Goal: Check status: Check status

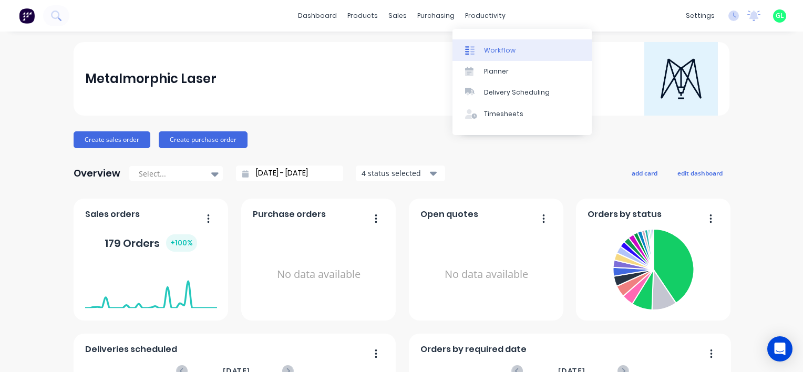
click at [502, 50] on div "Workflow" at bounding box center [500, 50] width 32 height 9
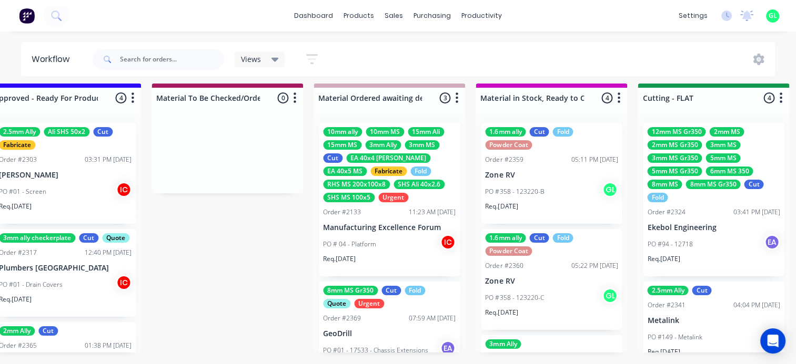
scroll to position [13, 1563]
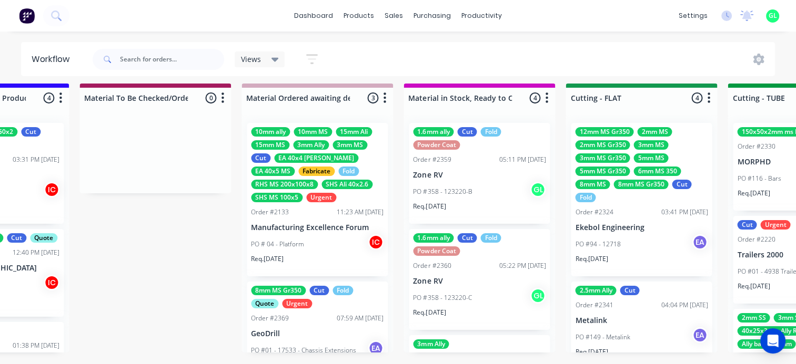
click at [334, 241] on div "PO # 04 - Platform IC" at bounding box center [317, 245] width 133 height 20
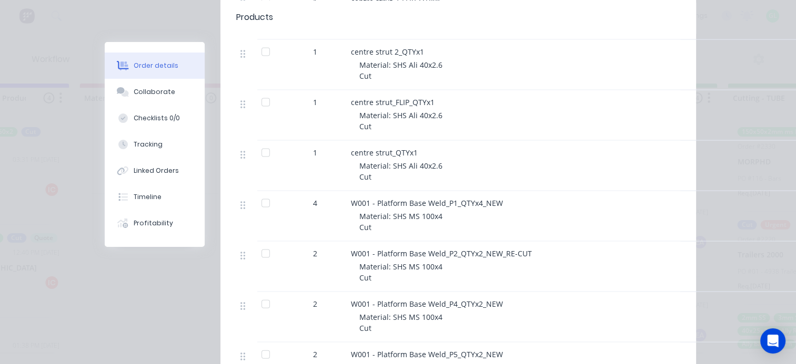
scroll to position [2212, 0]
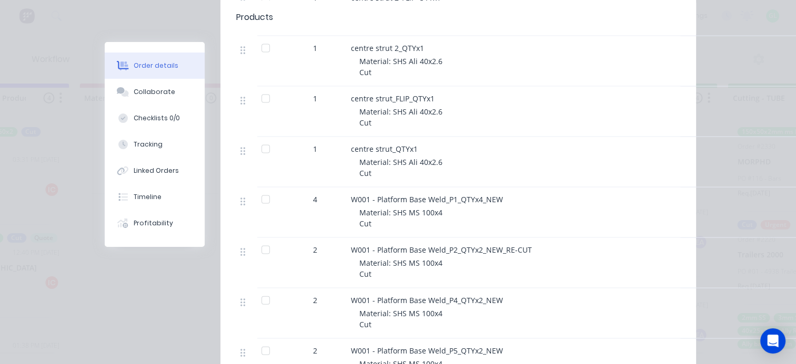
click at [260, 189] on div at bounding box center [265, 199] width 21 height 21
click at [261, 241] on div at bounding box center [265, 250] width 21 height 21
click at [259, 290] on div at bounding box center [265, 300] width 21 height 21
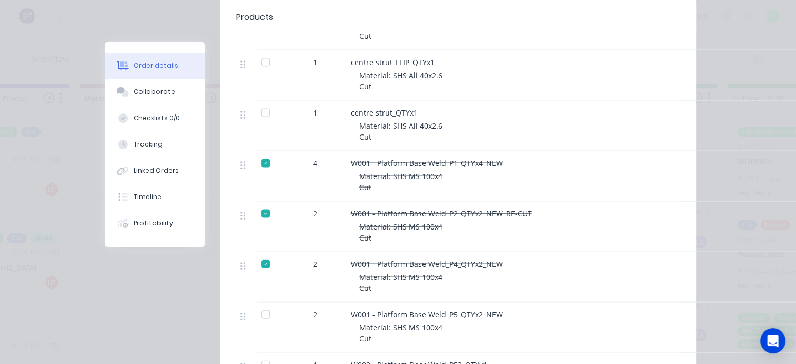
scroll to position [2248, 0]
click at [263, 306] on div at bounding box center [265, 315] width 21 height 21
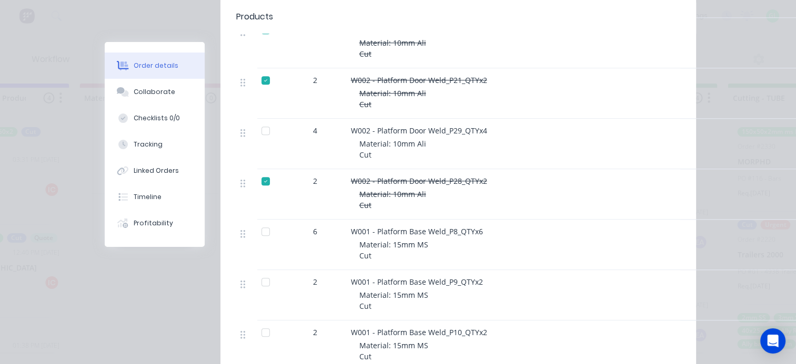
scroll to position [1018, 0]
click at [372, 14] on div at bounding box center [505, 17] width 350 height 13
click at [153, 88] on div "Collaborate" at bounding box center [155, 91] width 42 height 9
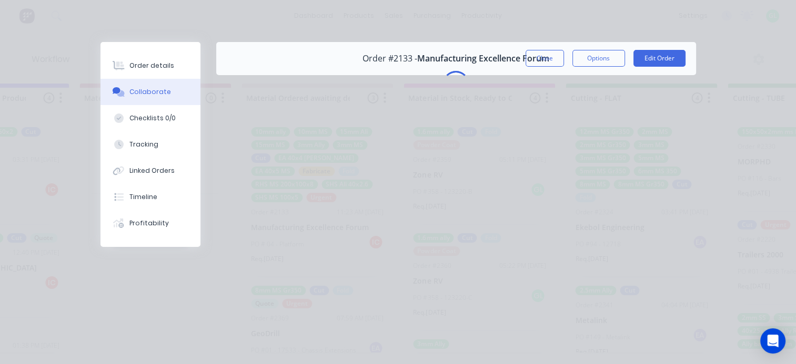
scroll to position [0, 0]
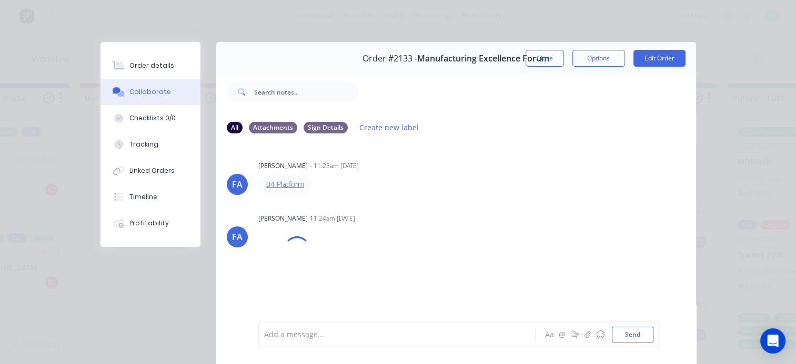
click at [283, 183] on link "04 Platform" at bounding box center [285, 184] width 38 height 10
